Goal: Task Accomplishment & Management: Manage account settings

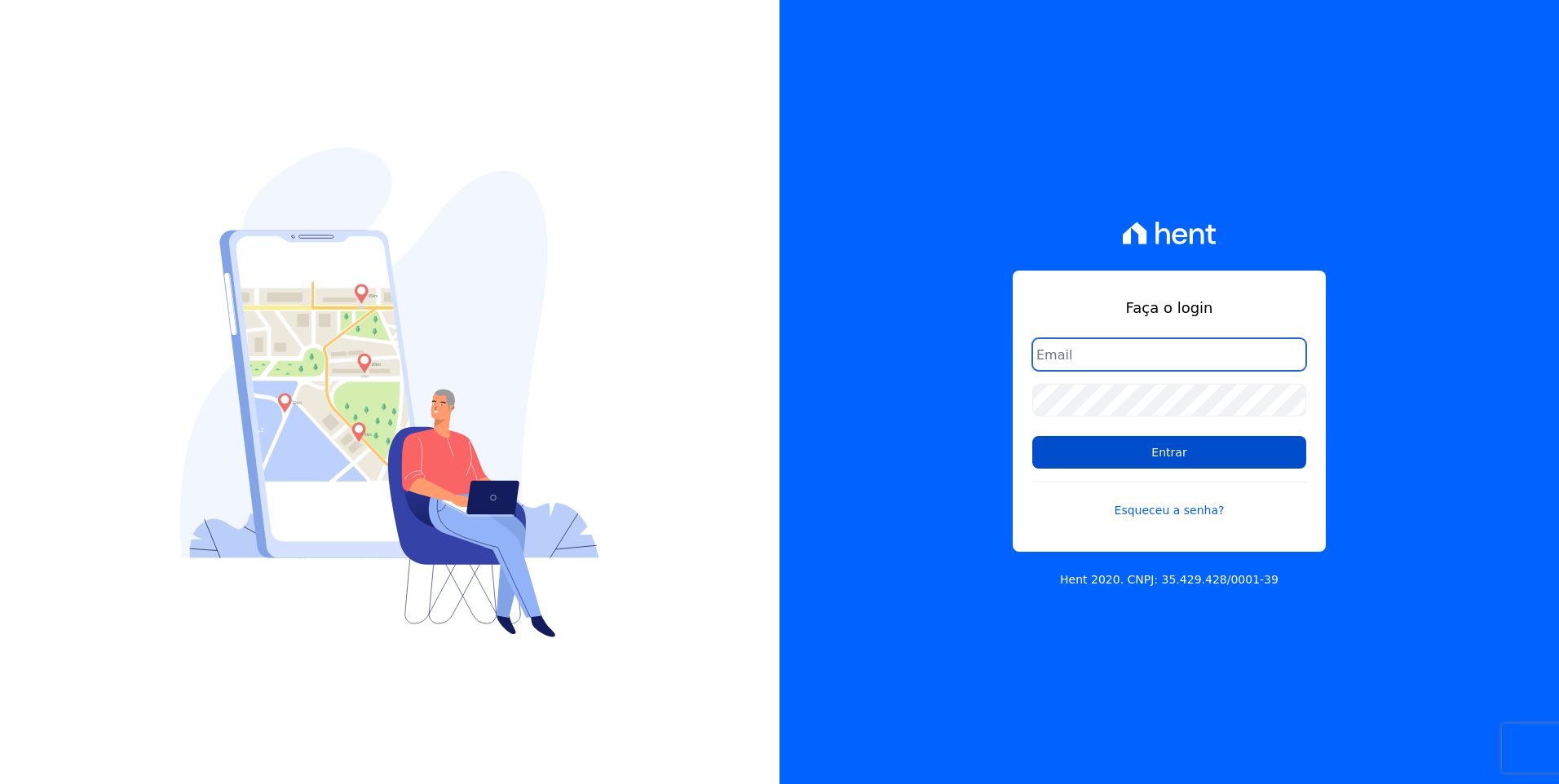
type input "[EMAIL_ADDRESS][DOMAIN_NAME]"
click at [1151, 456] on input "Entrar" at bounding box center [1169, 452] width 274 height 33
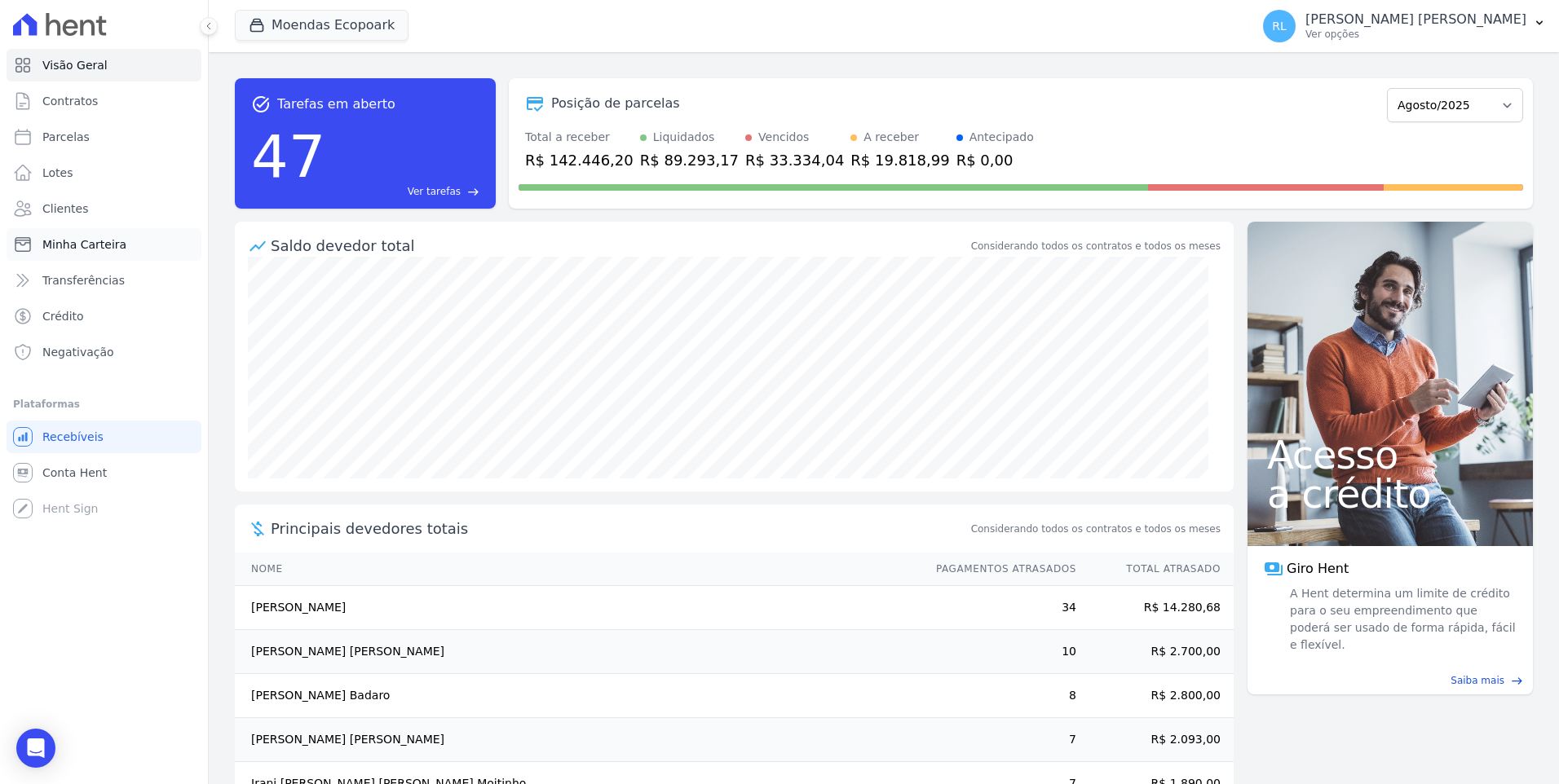
click at [119, 245] on link "Minha Carteira" at bounding box center [104, 244] width 195 height 33
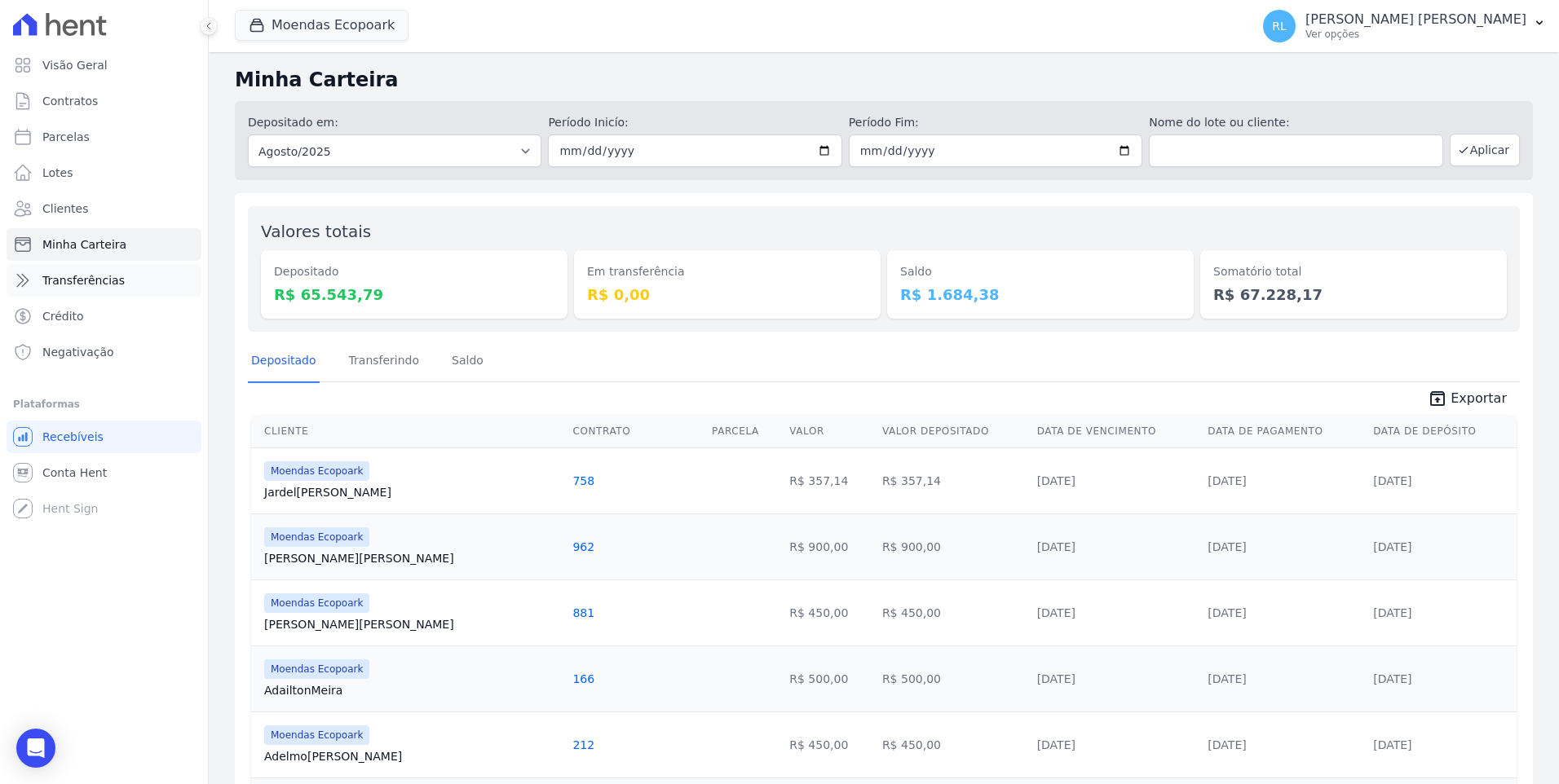
click at [106, 286] on span "Transferências" at bounding box center [83, 280] width 82 height 16
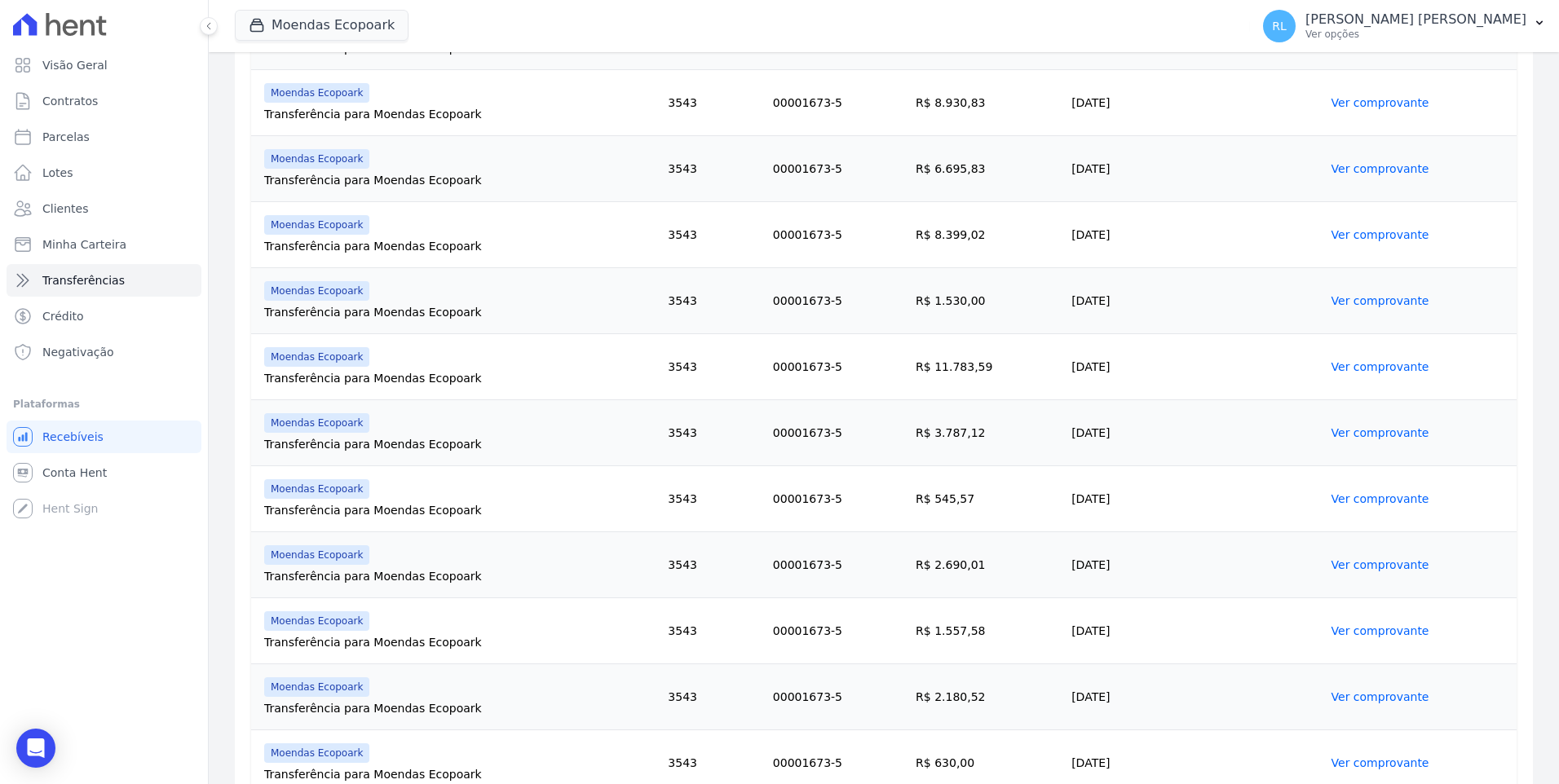
scroll to position [686, 0]
